Goal: Transaction & Acquisition: Purchase product/service

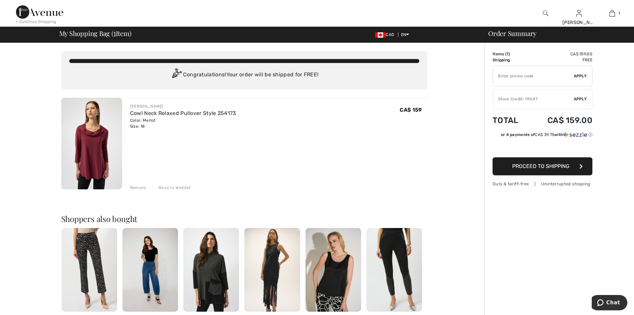
click at [578, 98] on span "Apply" at bounding box center [580, 99] width 13 height 6
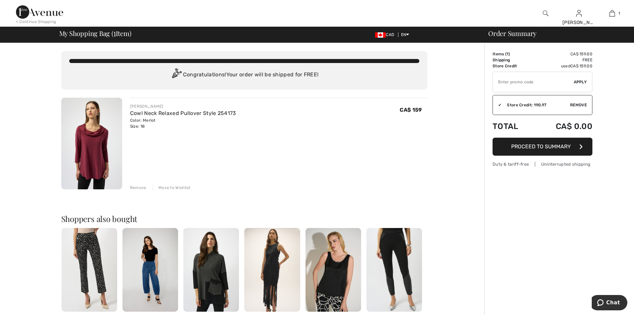
click at [548, 144] on span "Proceed to Summary" at bounding box center [541, 146] width 60 height 6
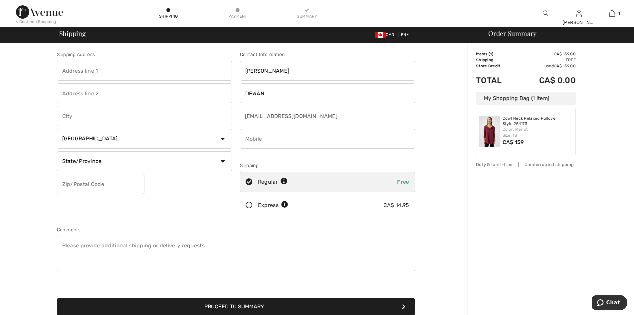
click at [137, 138] on select "Country Canada United States Afghanistan Aland Islands Albania Algeria American…" at bounding box center [144, 139] width 175 height 20
click at [57, 129] on select "Country Canada United States Afghanistan Aland Islands Albania Algeria American…" at bounding box center [144, 139] width 175 height 20
click at [102, 71] on input "text" at bounding box center [144, 71] width 175 height 20
type input "2327 Manotick Station Road"
type input "Osgoode"
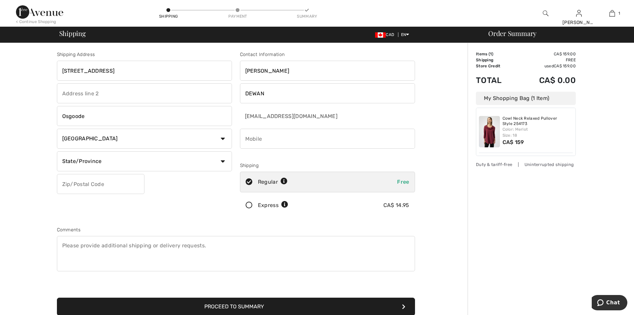
select select "ON"
type input "K0A 2W0"
type input "6132972327"
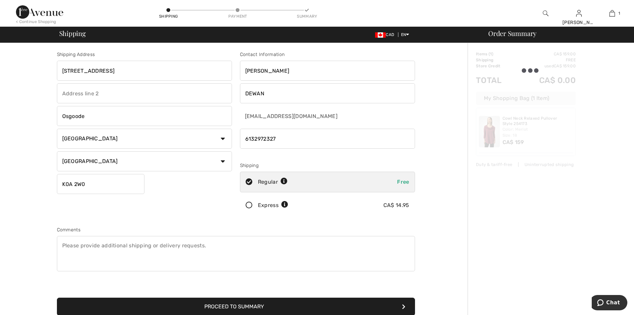
type input "K0A2W0"
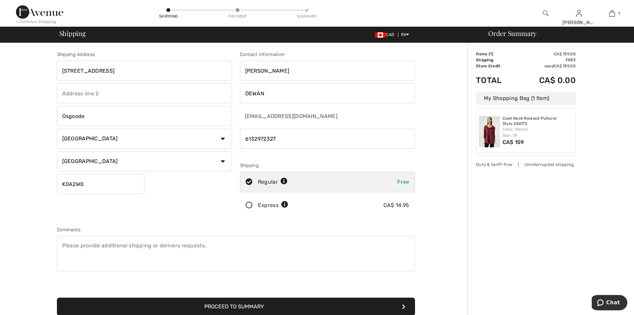
click at [204, 158] on select "State/Province Alberta British Columbia Manitoba New Brunswick Newfoundland and…" at bounding box center [144, 161] width 175 height 20
click at [57, 151] on select "State/Province Alberta British Columbia Manitoba New Brunswick Newfoundland and…" at bounding box center [144, 161] width 175 height 20
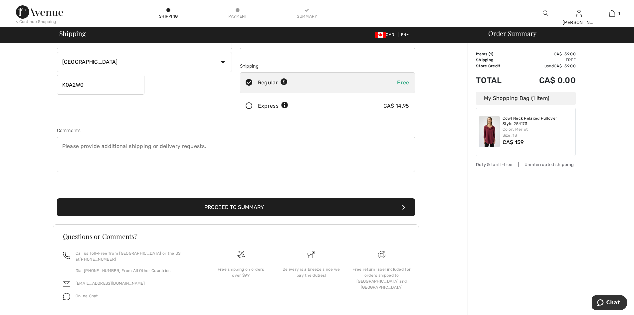
scroll to position [100, 0]
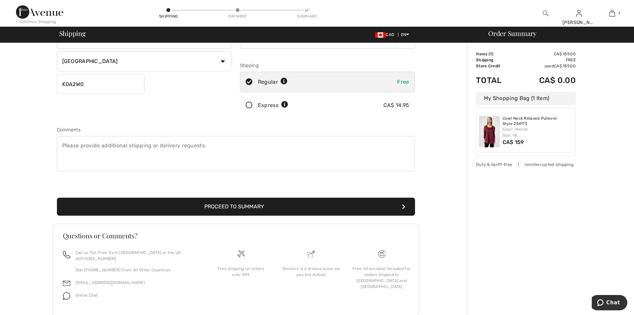
click at [232, 205] on button "Proceed to Summary" at bounding box center [236, 206] width 358 height 18
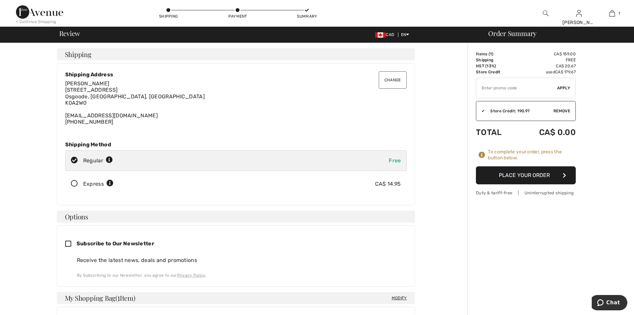
click at [520, 173] on button "Place Your Order" at bounding box center [526, 175] width 100 height 18
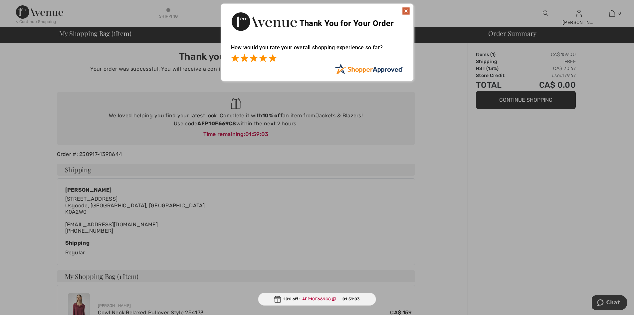
click at [274, 58] on span at bounding box center [273, 58] width 8 height 8
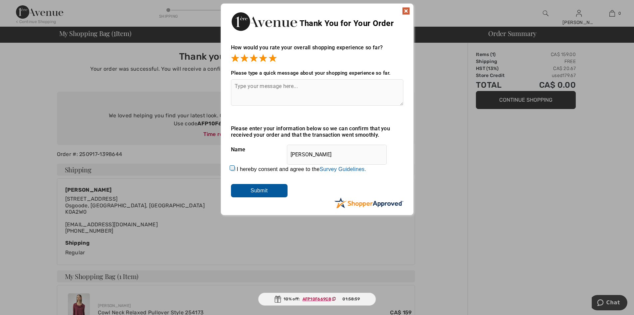
click at [293, 86] on textarea at bounding box center [317, 92] width 172 height 26
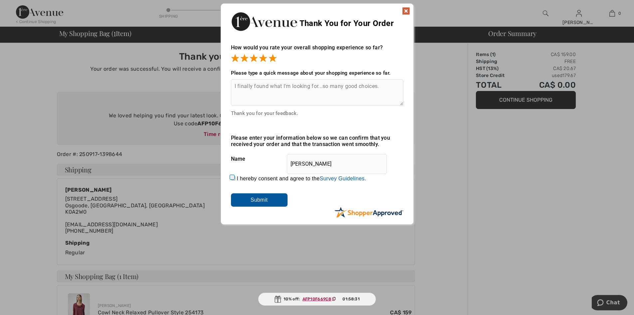
type textarea "I finally found what I'm looking for...so many good choices."
click at [231, 176] on input "I hereby consent and agree to the By submitting a review, you grant permission …" at bounding box center [233, 178] width 4 height 4
checkbox input "true"
click at [265, 199] on input "Submit" at bounding box center [259, 199] width 57 height 13
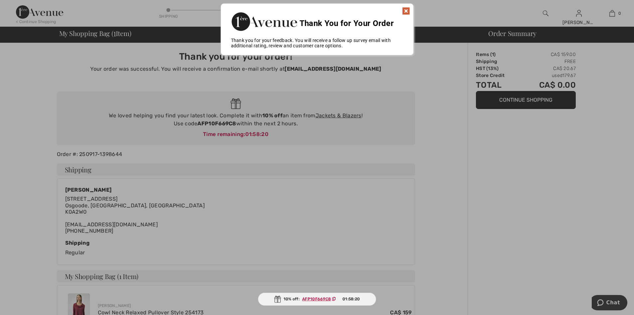
click at [407, 9] on img at bounding box center [406, 11] width 8 height 8
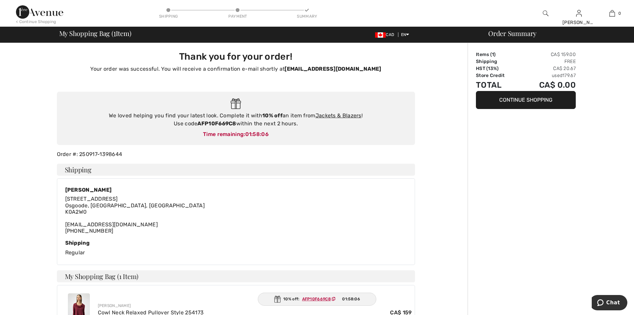
scroll to position [67, 0]
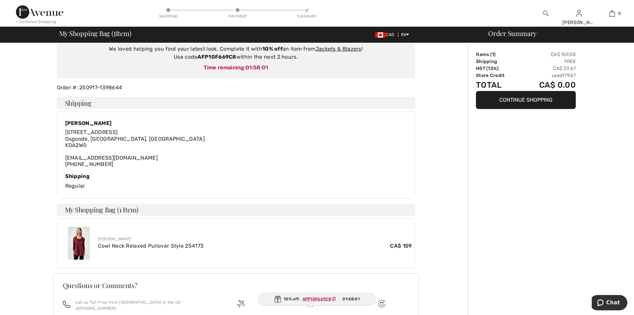
click at [77, 245] on img at bounding box center [79, 242] width 22 height 33
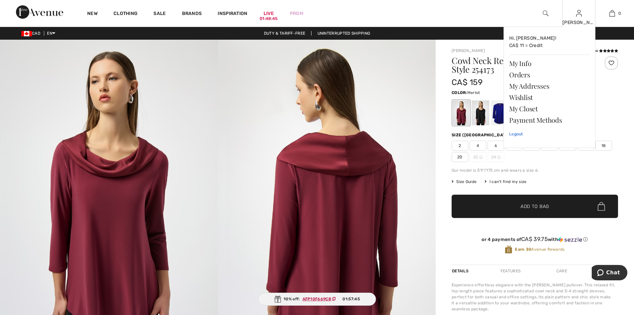
click at [519, 134] on link "Logout" at bounding box center [549, 134] width 81 height 17
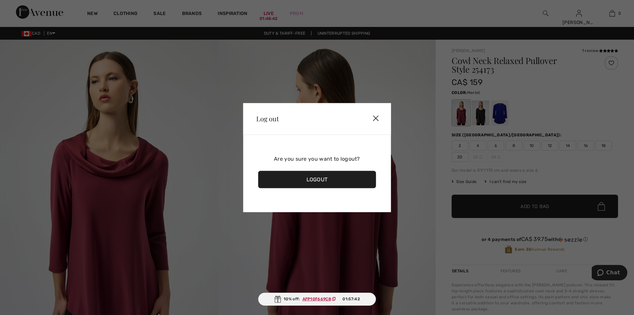
click at [315, 179] on div "Logout" at bounding box center [317, 178] width 118 height 17
